Goal: Information Seeking & Learning: Find specific fact

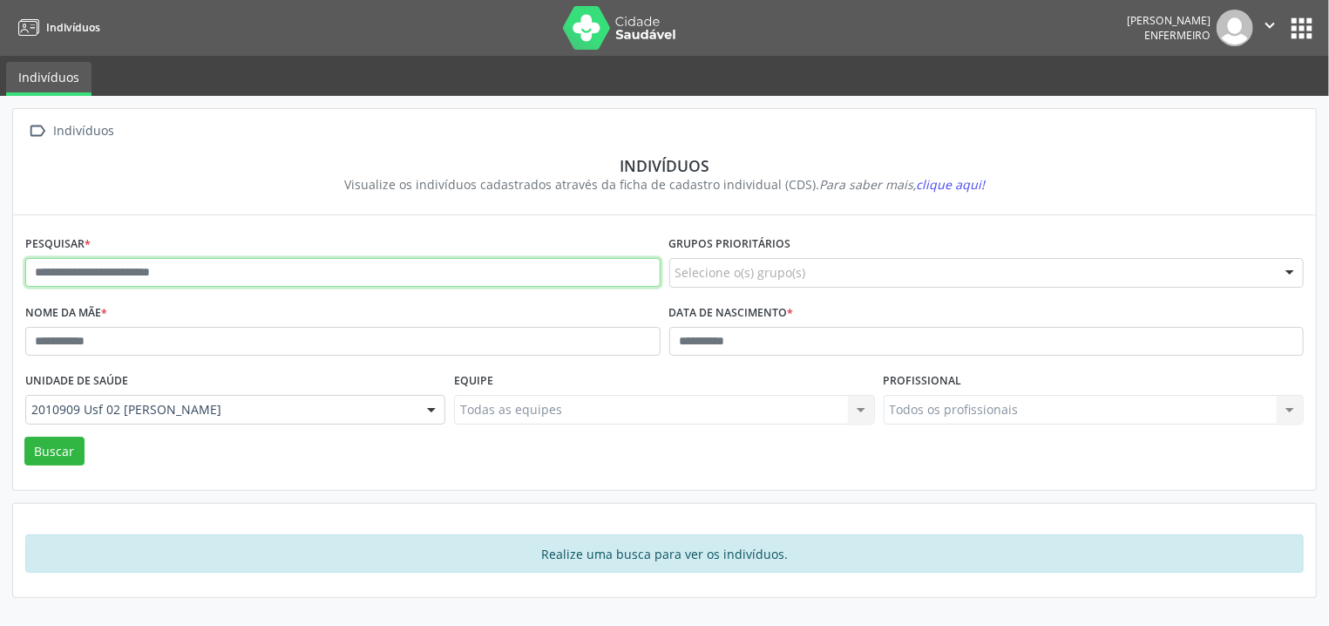
click at [487, 282] on input "text" at bounding box center [342, 273] width 635 height 30
click at [24, 437] on button "Buscar" at bounding box center [54, 452] width 60 height 30
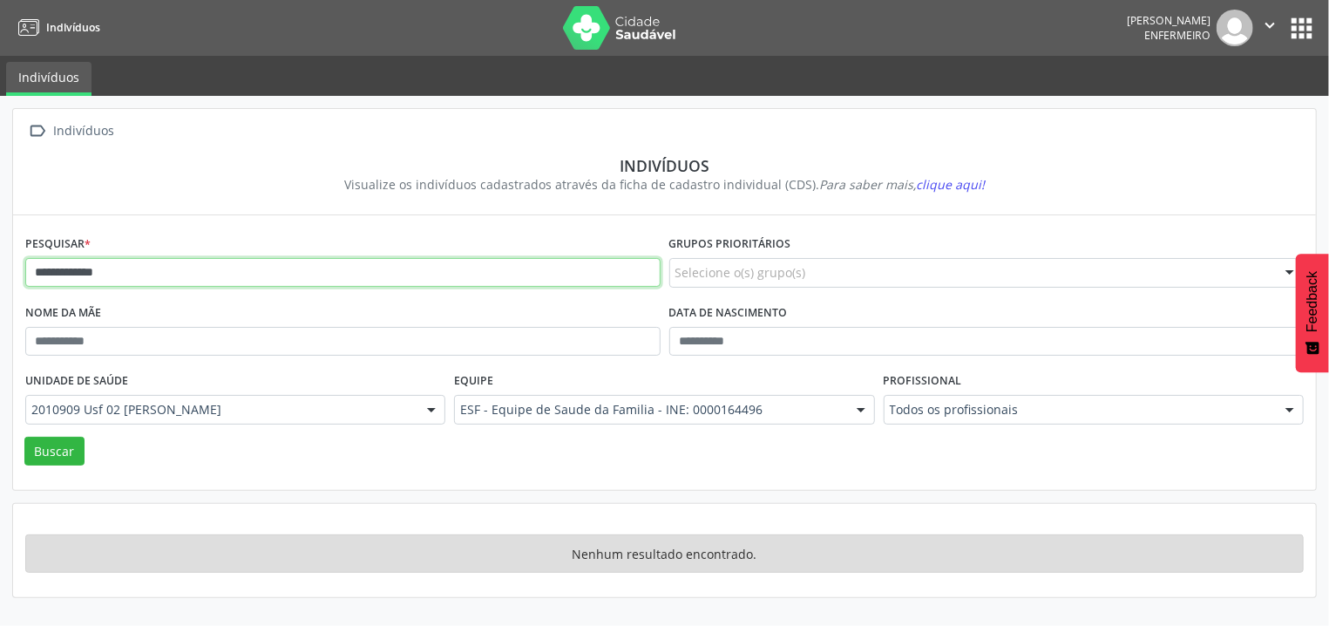
click at [293, 282] on input "**********" at bounding box center [342, 273] width 635 height 30
click at [24, 437] on button "Buscar" at bounding box center [54, 452] width 60 height 30
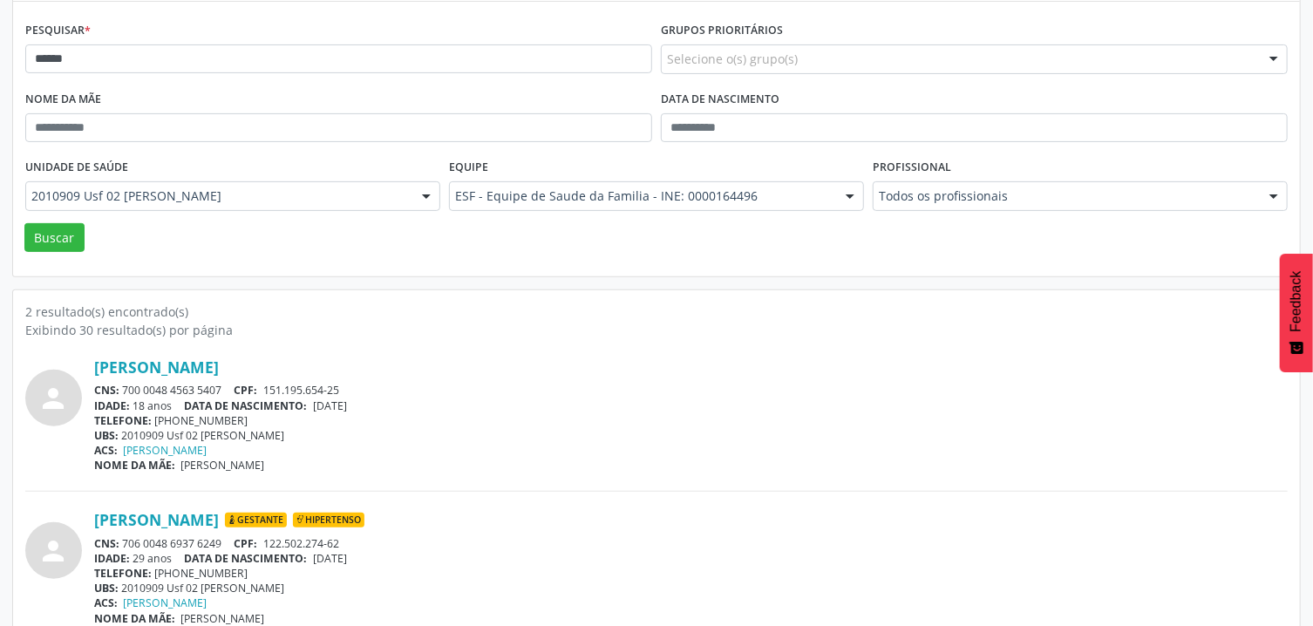
scroll to position [239, 0]
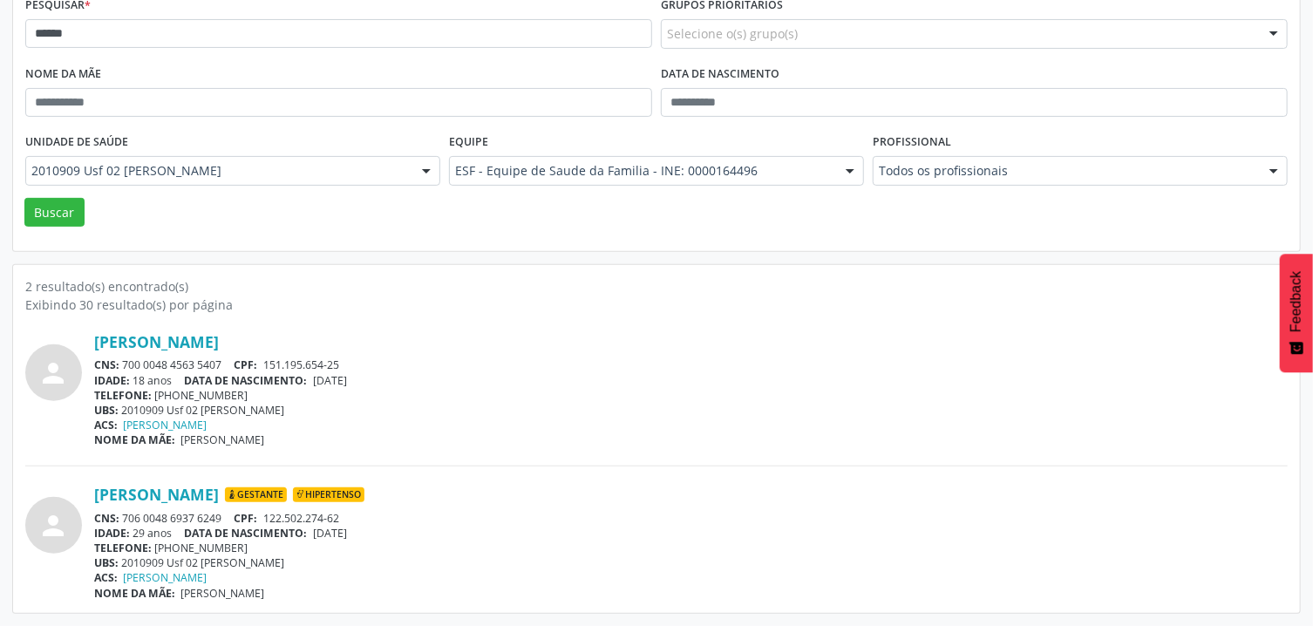
click at [743, 374] on div "IDADE: 18 anos DATA DE NASCIMENTO: [DEMOGRAPHIC_DATA]" at bounding box center [690, 380] width 1193 height 15
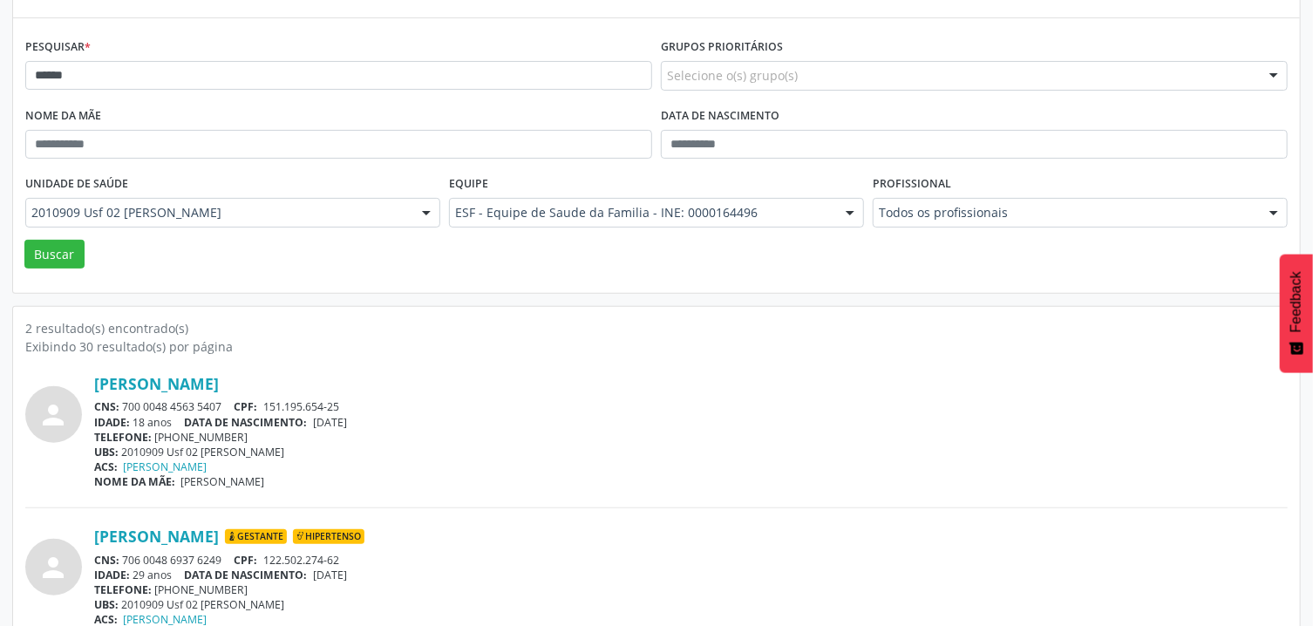
scroll to position [0, 0]
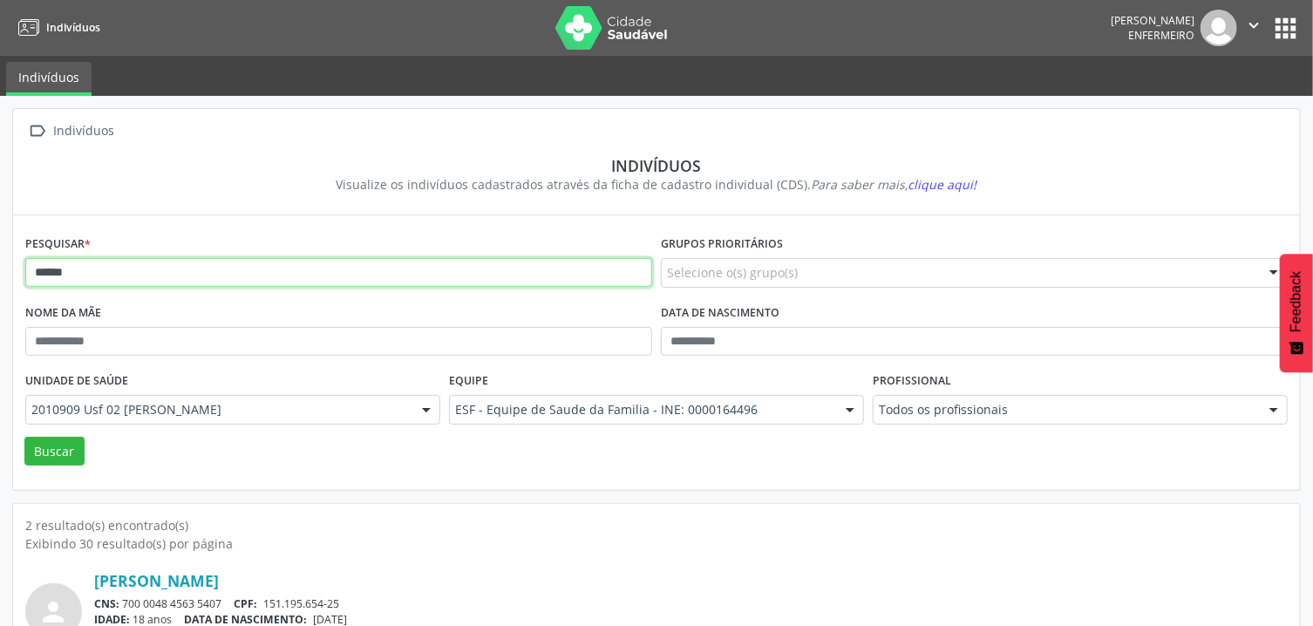
click at [344, 269] on input "*****" at bounding box center [338, 273] width 627 height 30
click at [24, 437] on button "Buscar" at bounding box center [54, 452] width 60 height 30
click at [44, 266] on input "******" at bounding box center [338, 273] width 627 height 30
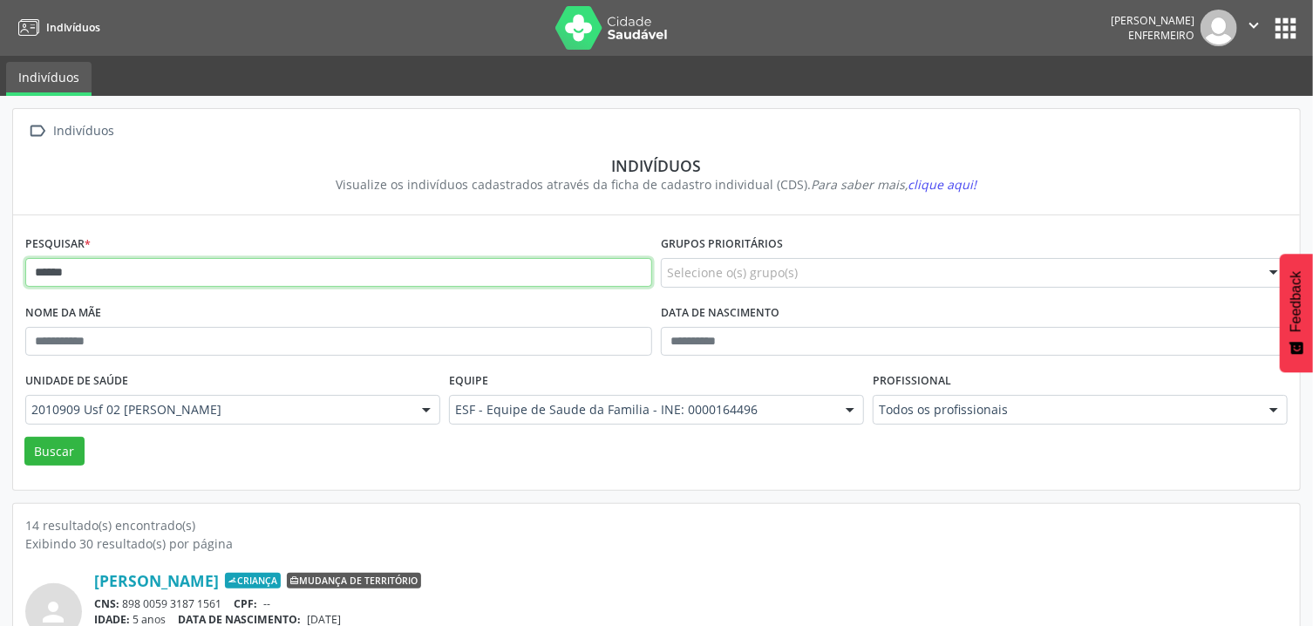
type input "******"
click at [24, 437] on button "Buscar" at bounding box center [54, 452] width 60 height 30
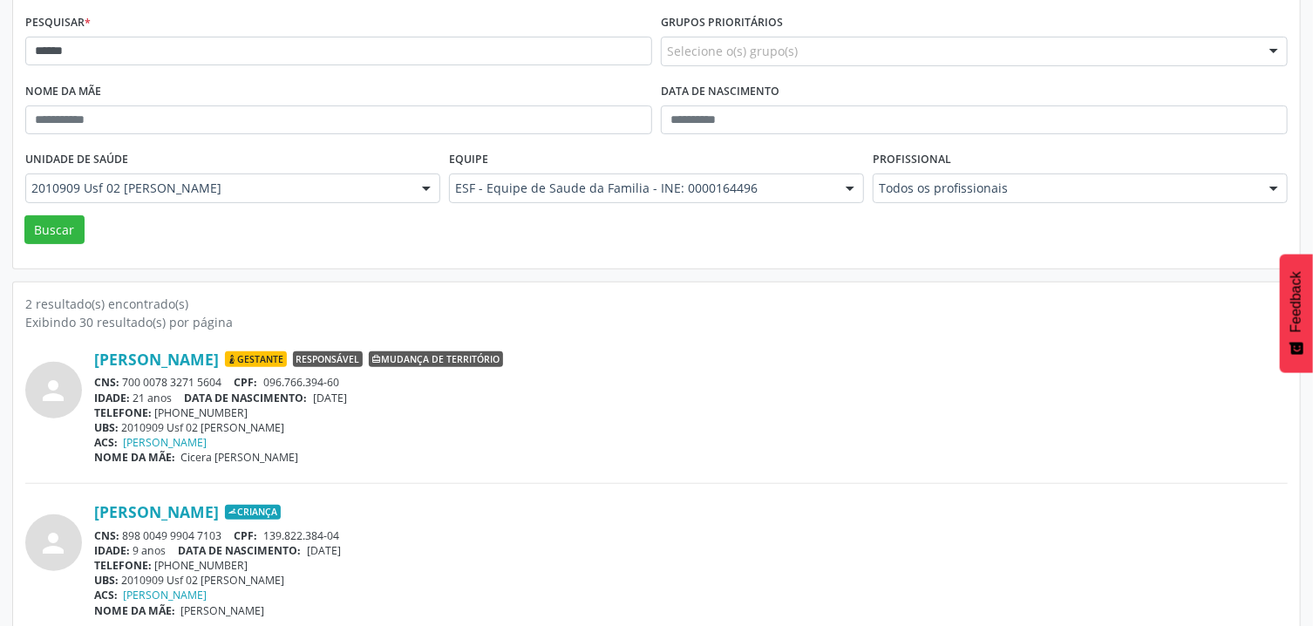
scroll to position [239, 0]
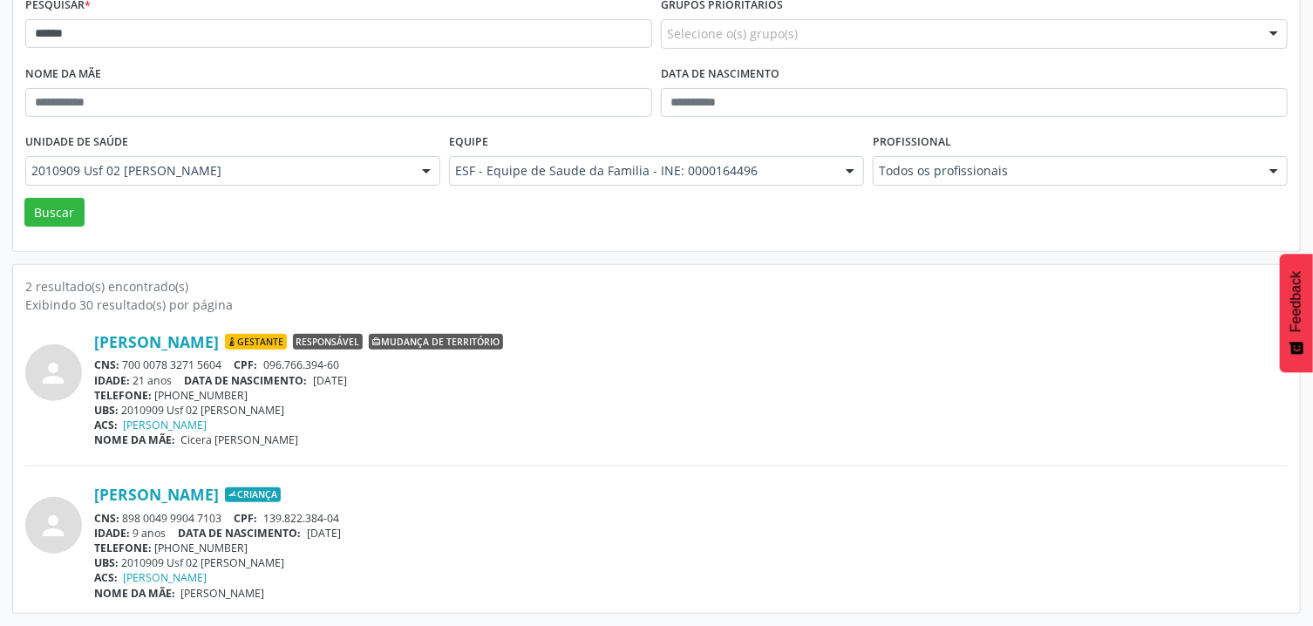
drag, startPoint x: 124, startPoint y: 360, endPoint x: 230, endPoint y: 370, distance: 106.8
click at [230, 370] on div "CNS: 700 0078 3271 5604 CPF: 096.766.394-60" at bounding box center [690, 364] width 1193 height 15
click at [239, 369] on div "CNS: 700 0078 3271 5604 CPF: 096.766.394-60" at bounding box center [690, 364] width 1193 height 15
drag, startPoint x: 239, startPoint y: 369, endPoint x: 234, endPoint y: 361, distance: 9.4
click at [234, 361] on div "CNS: 700 0078 3271 5604 CPF: 096.766.394-60" at bounding box center [690, 364] width 1193 height 15
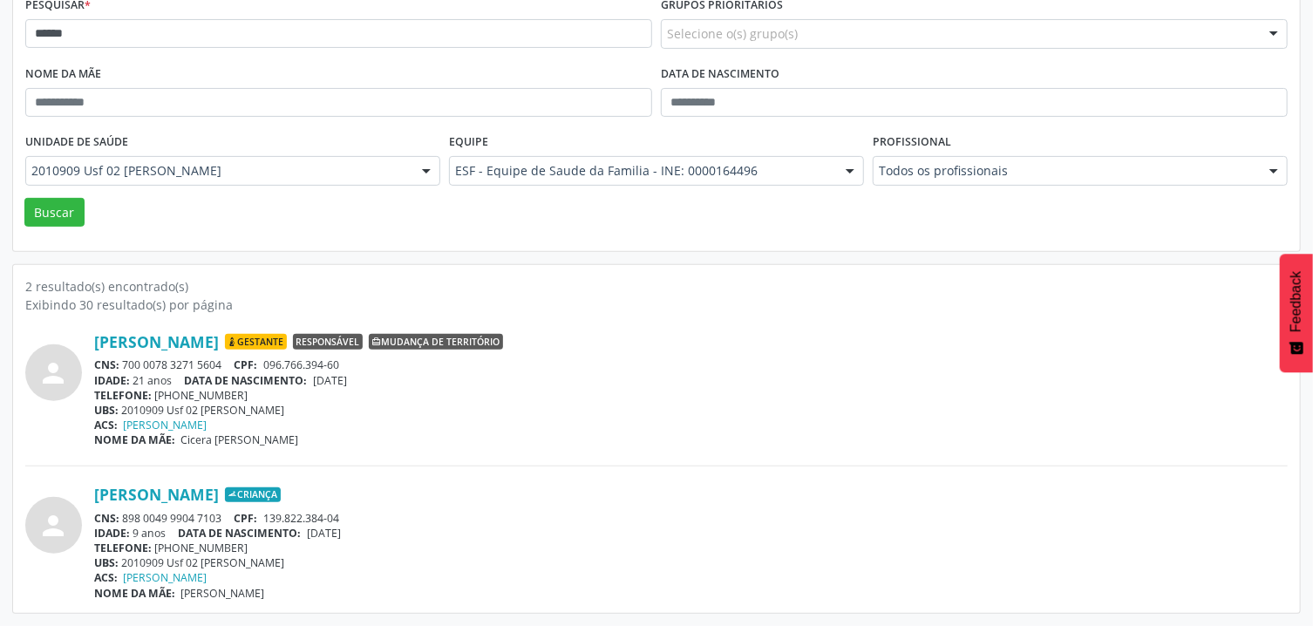
drag, startPoint x: 234, startPoint y: 361, endPoint x: 226, endPoint y: 365, distance: 9.0
click at [226, 365] on div "CNS: 700 0078 3271 5604 CPF: 096.766.394-60" at bounding box center [690, 364] width 1193 height 15
click at [223, 365] on div "CNS: 700 0078 3271 5604 CPF: 096.766.394-60" at bounding box center [690, 364] width 1193 height 15
drag, startPoint x: 223, startPoint y: 365, endPoint x: 207, endPoint y: 365, distance: 15.7
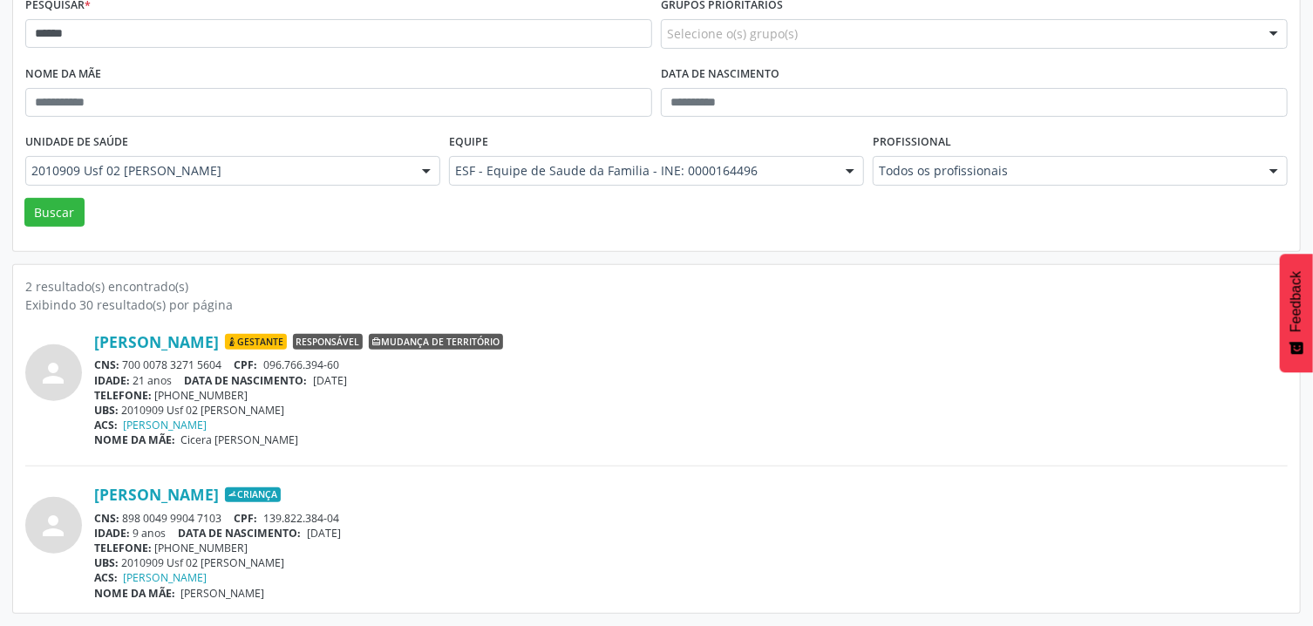
click at [221, 365] on div "CNS: 700 0078 3271 5604 CPF: 096.766.394-60" at bounding box center [690, 364] width 1193 height 15
drag, startPoint x: 207, startPoint y: 365, endPoint x: 183, endPoint y: 365, distance: 24.4
click at [183, 365] on div "CNS: 700 0078 3271 5604 CPF: 096.766.394-60" at bounding box center [690, 364] width 1193 height 15
click at [191, 366] on div "CNS: 700 0078 3271 5604 CPF: 096.766.394-60" at bounding box center [690, 364] width 1193 height 15
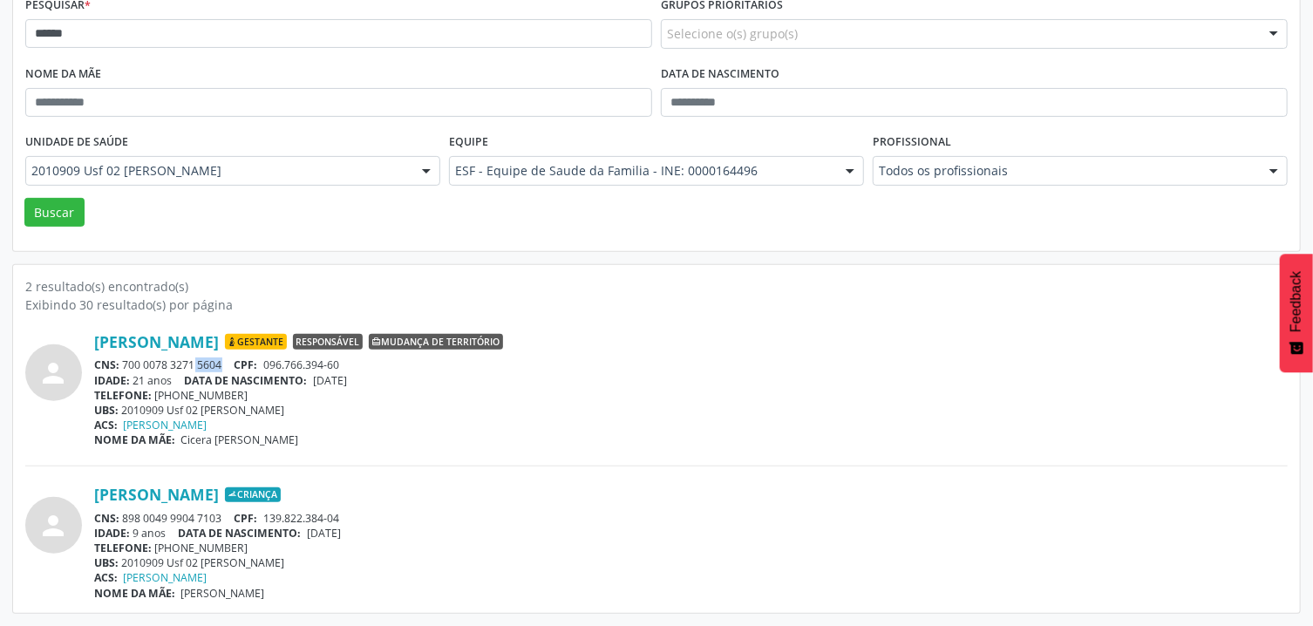
click at [191, 366] on div "CNS: 700 0078 3271 5604 CPF: 096.766.394-60" at bounding box center [690, 364] width 1193 height 15
drag, startPoint x: 122, startPoint y: 365, endPoint x: 224, endPoint y: 369, distance: 102.0
click at [224, 369] on div "CNS: 700 0078 3271 5604 CPF: 096.766.394-60" at bounding box center [690, 364] width 1193 height 15
drag, startPoint x: 126, startPoint y: 366, endPoint x: 223, endPoint y: 362, distance: 97.7
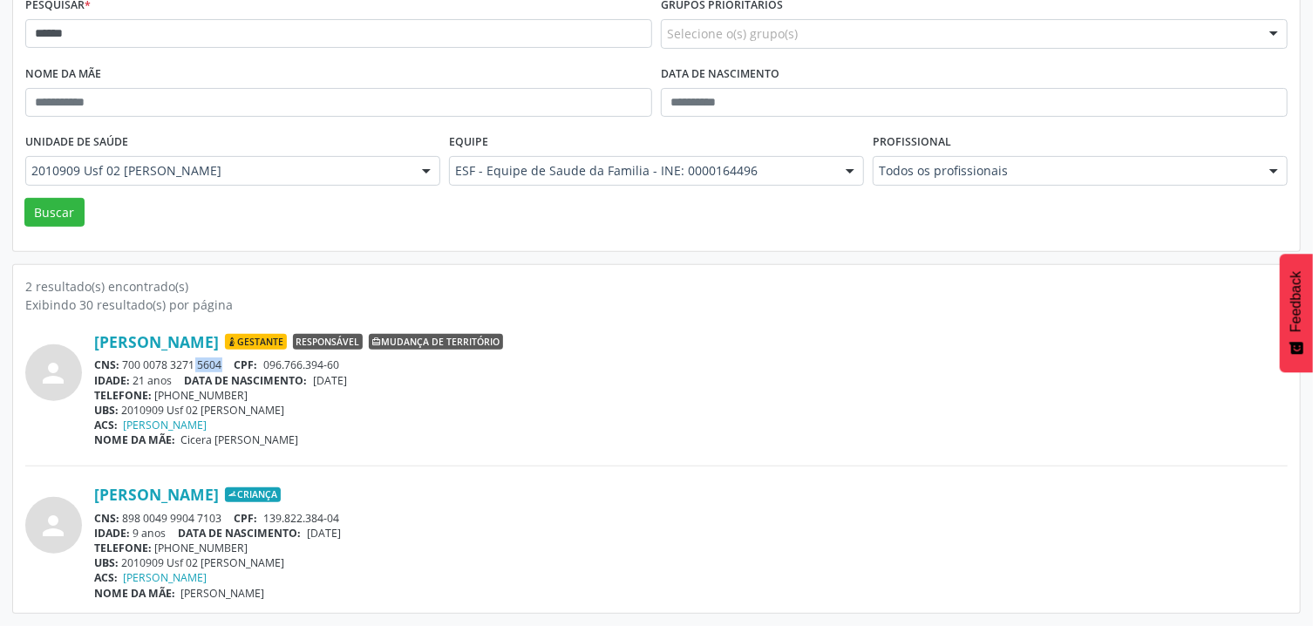
click at [223, 362] on div "CNS: 700 0078 3271 5604 CPF: 096.766.394-60" at bounding box center [690, 364] width 1193 height 15
drag, startPoint x: 126, startPoint y: 364, endPoint x: 230, endPoint y: 364, distance: 104.6
click at [230, 364] on div "CNS: 700 0078 3271 5604 CPF: 096.766.394-60" at bounding box center [690, 364] width 1193 height 15
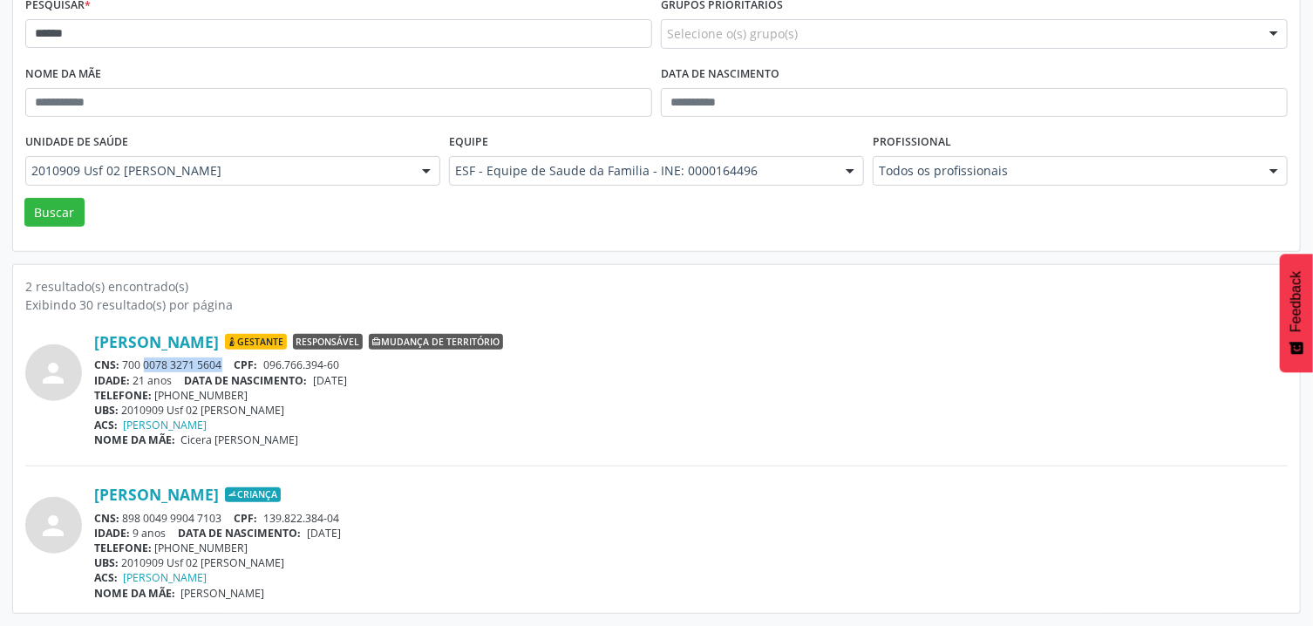
drag, startPoint x: 236, startPoint y: 362, endPoint x: 126, endPoint y: 365, distance: 110.7
click at [126, 365] on div "CNS: 700 0078 3271 5604 CPF: 096.766.394-60" at bounding box center [690, 364] width 1193 height 15
copy div "700 0078 3271 5604"
